Goal: Task Accomplishment & Management: Use online tool/utility

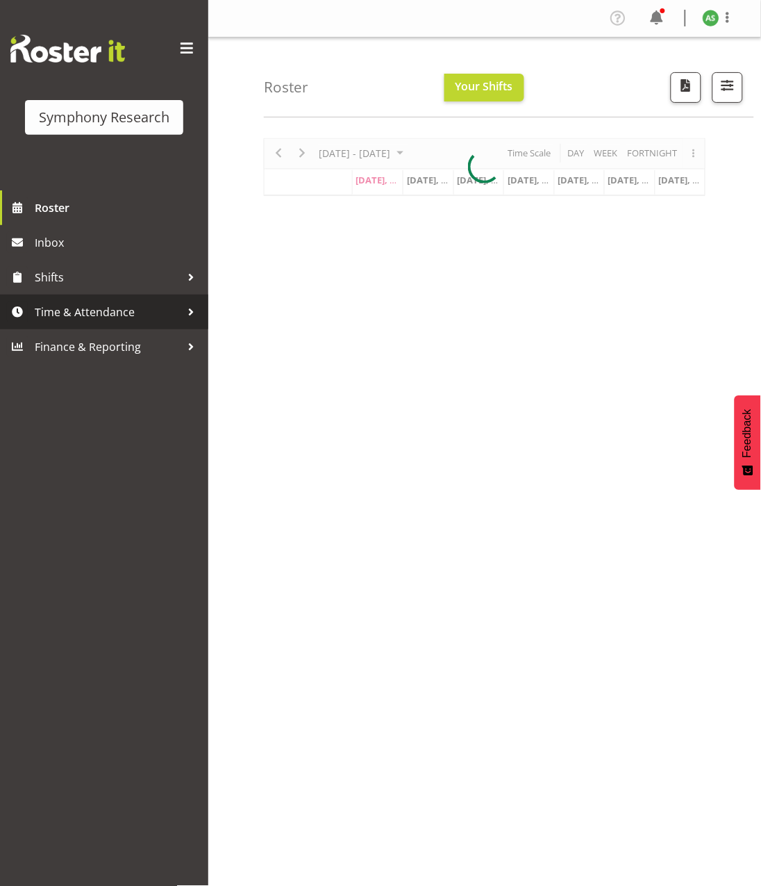
click at [118, 311] on span "Time & Attendance" at bounding box center [108, 312] width 146 height 21
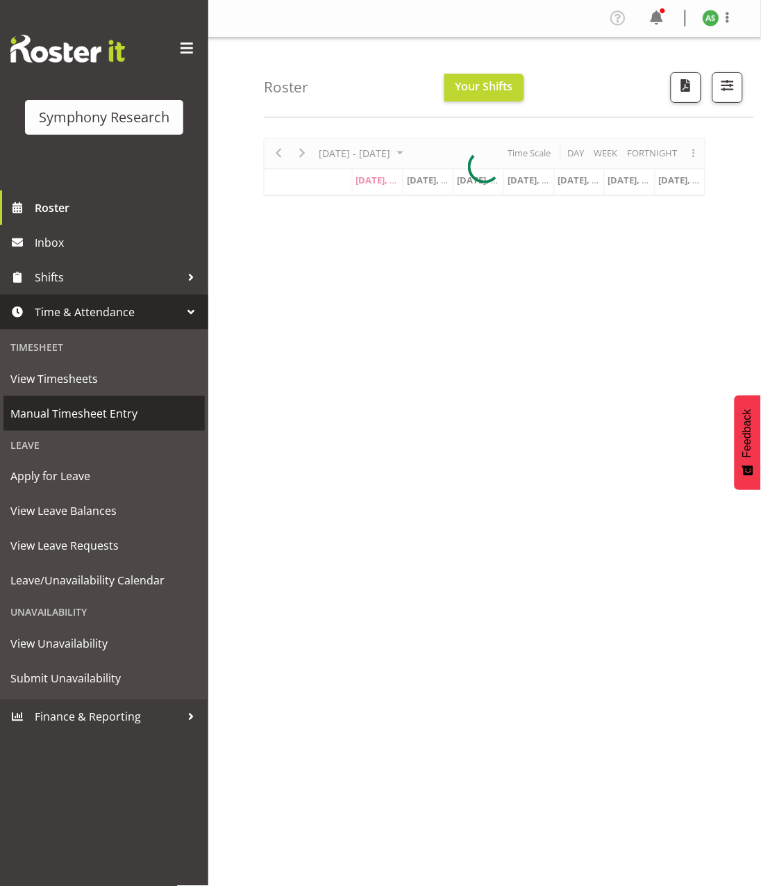
click at [115, 404] on span "Manual Timesheet Entry" at bounding box center [104, 413] width 188 height 21
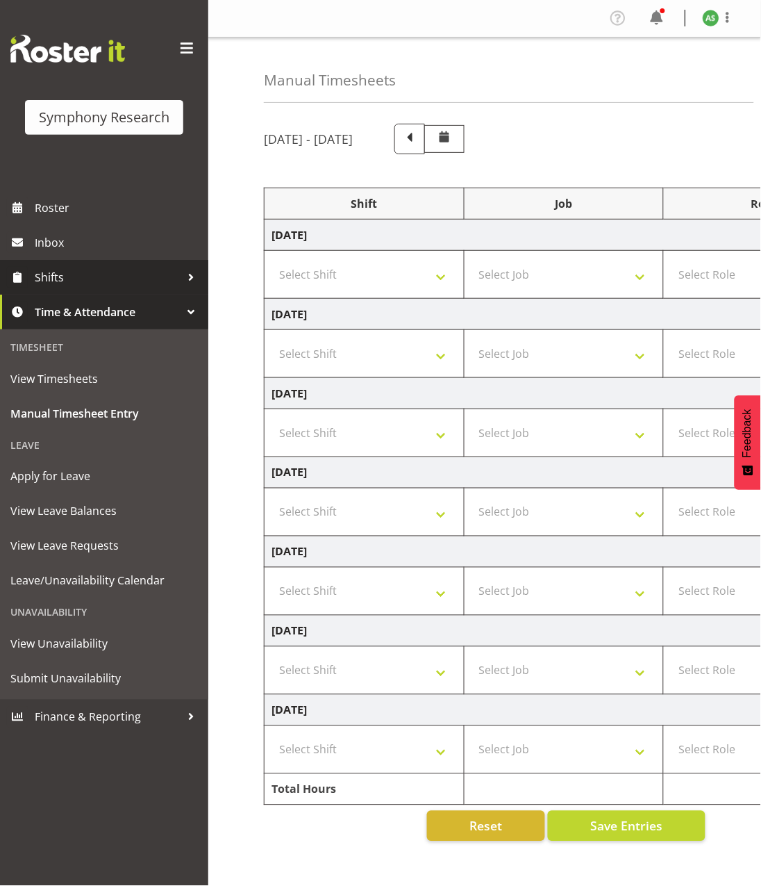
click at [126, 282] on span "Shifts" at bounding box center [108, 277] width 146 height 21
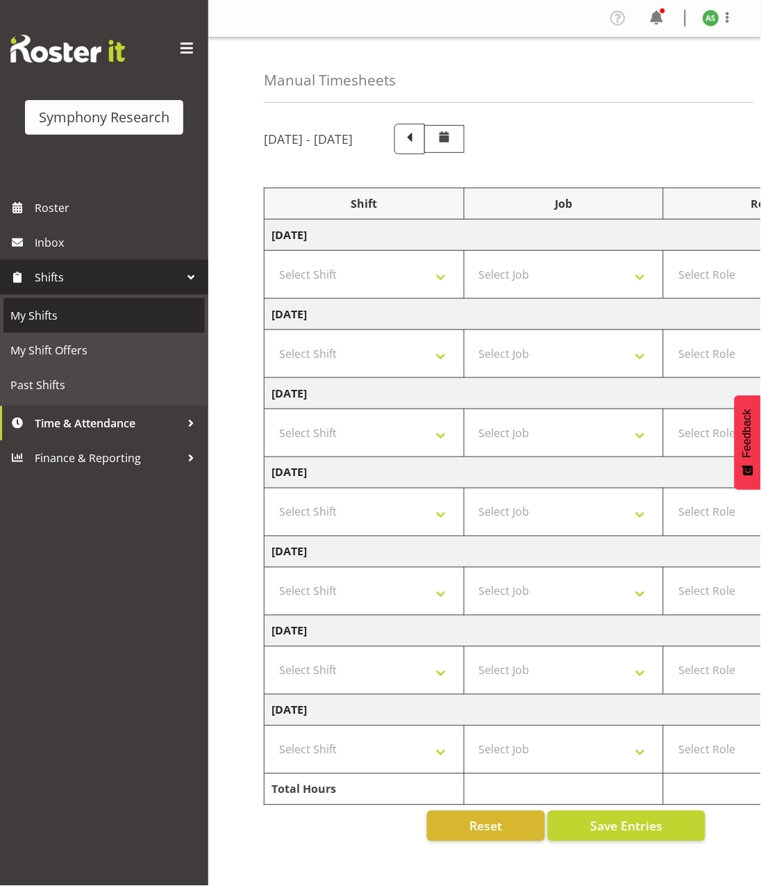
click at [95, 312] on span "My Shifts" at bounding box center [104, 315] width 188 height 21
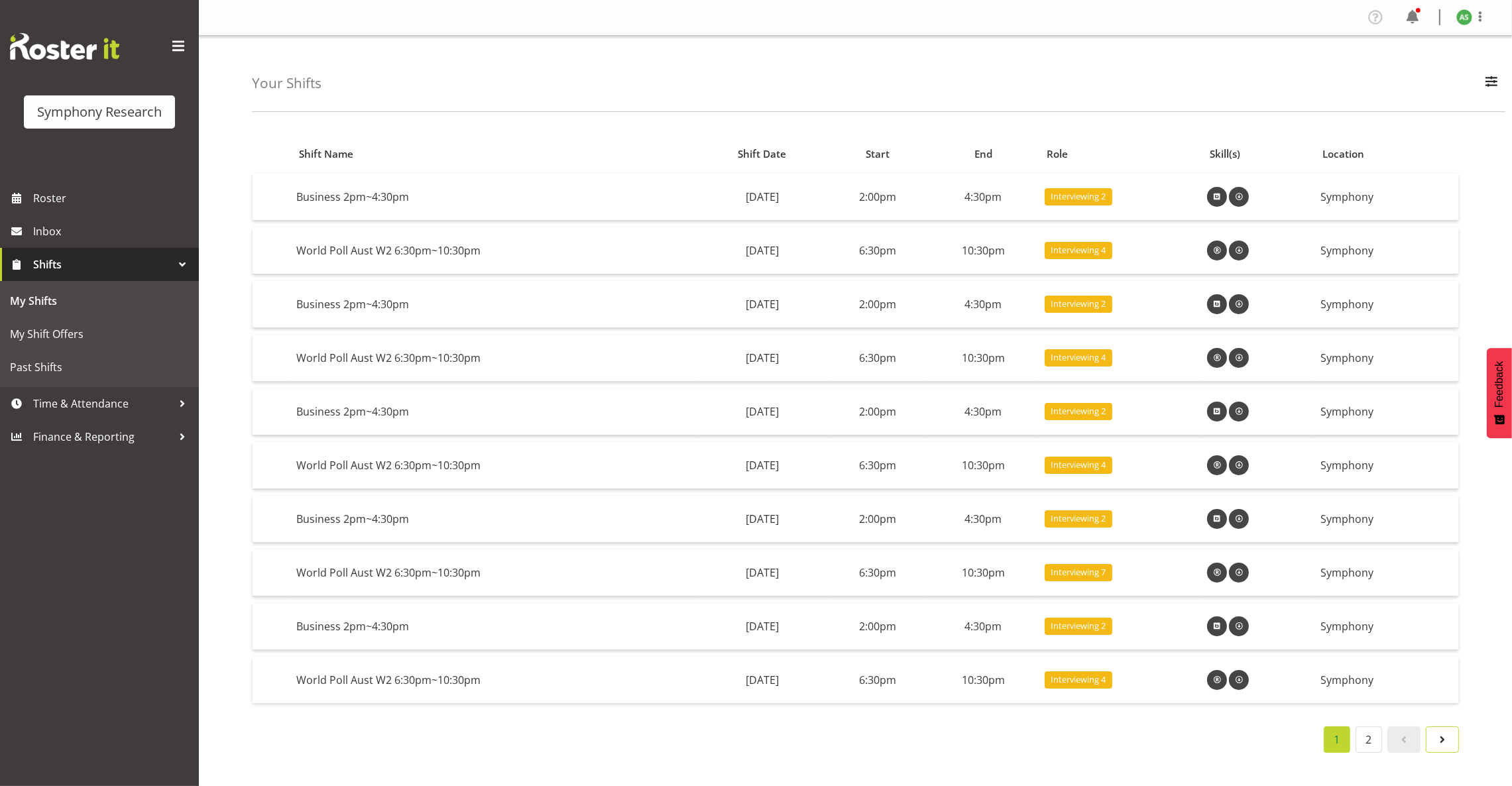
click at [726, 743] on span at bounding box center [1441, 739] width 16 height 16
